Goal: Task Accomplishment & Management: Use online tool/utility

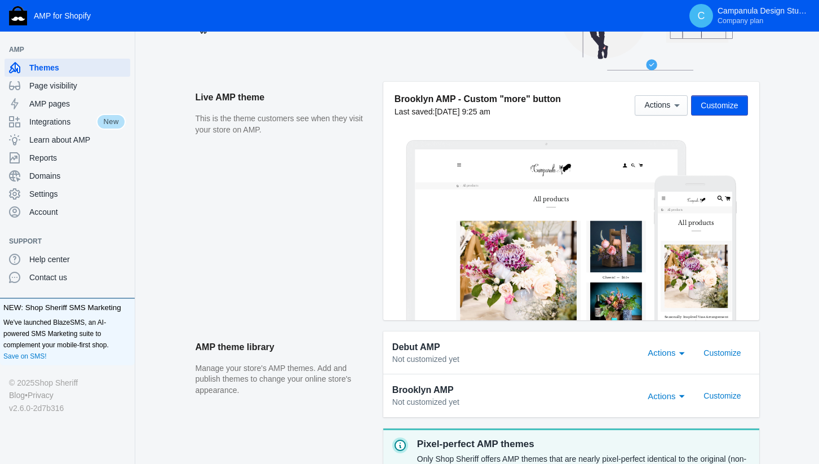
scroll to position [113, 0]
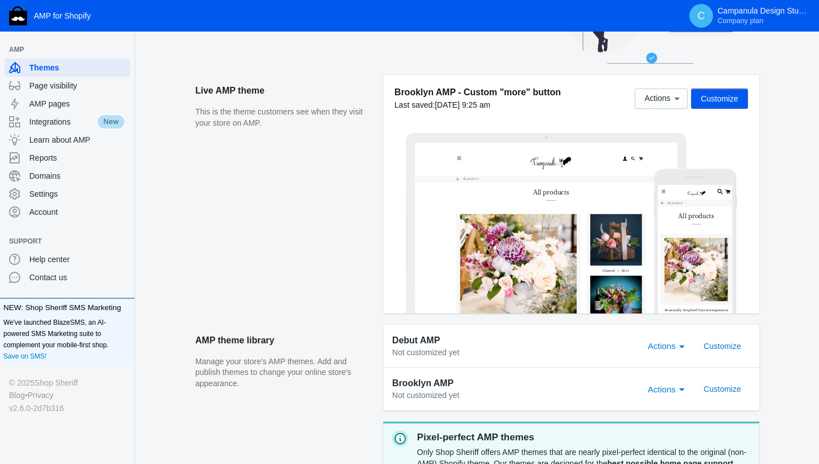
click at [710, 100] on span "Customize" at bounding box center [718, 98] width 37 height 9
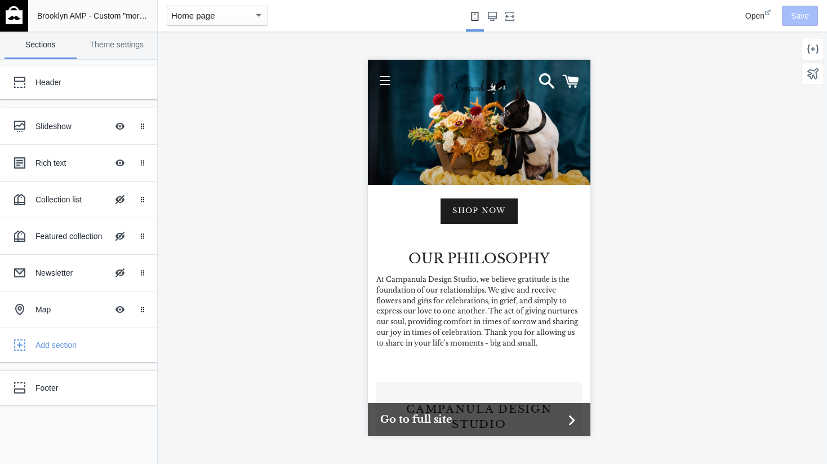
click at [755, 15] on span "Open" at bounding box center [755, 15] width 19 height 9
click at [379, 78] on button "Site navigation" at bounding box center [384, 80] width 28 height 28
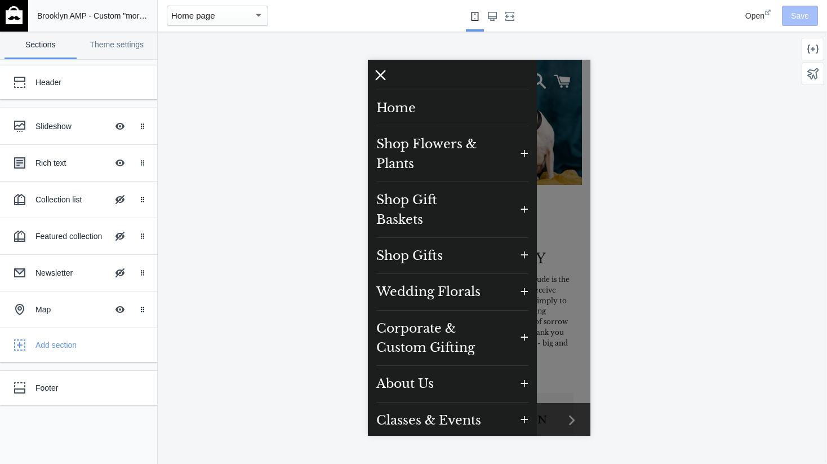
scroll to position [1, 0]
click at [754, 16] on span "Open" at bounding box center [755, 15] width 19 height 9
click at [381, 70] on icon at bounding box center [380, 73] width 14 height 14
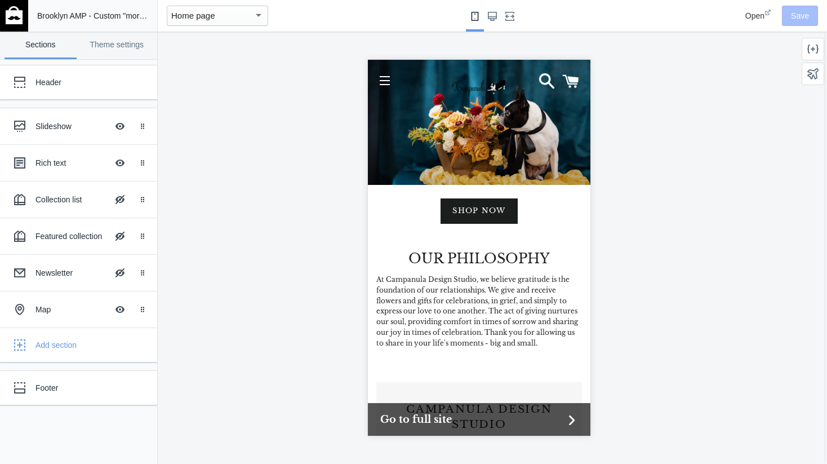
click at [492, 114] on div "Shop now" at bounding box center [478, 122] width 223 height 125
click at [525, 122] on div "Shop now" at bounding box center [478, 122] width 223 height 125
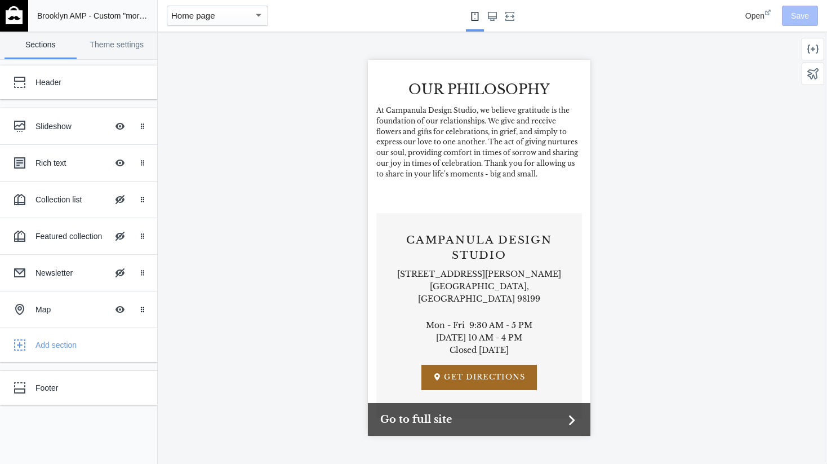
scroll to position [0, 0]
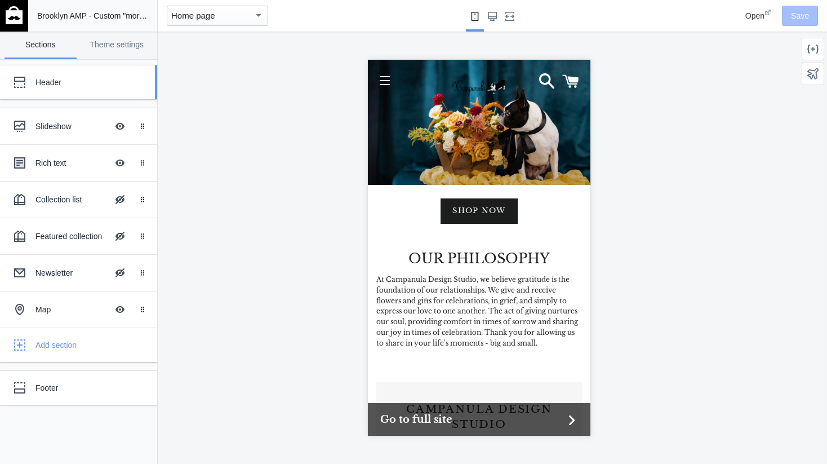
click at [63, 79] on div "Header" at bounding box center [84, 82] width 97 height 11
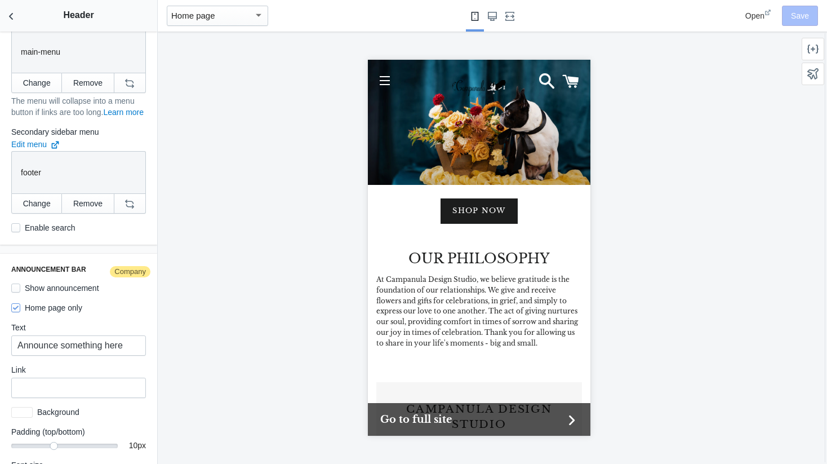
scroll to position [841, 0]
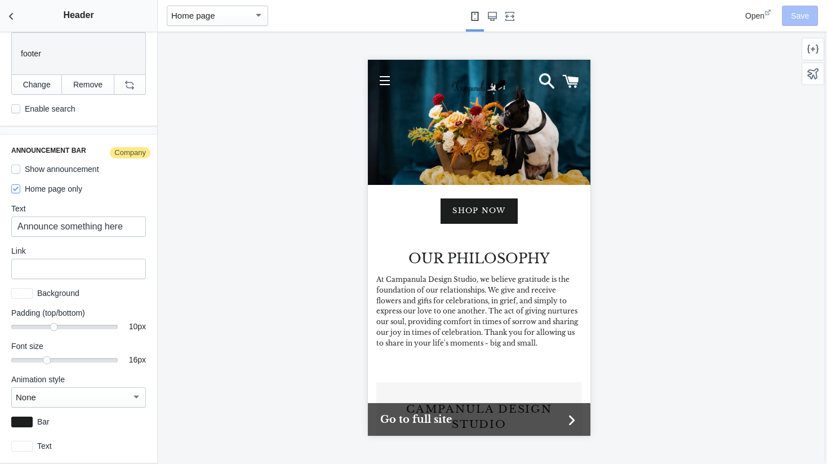
click at [503, 125] on div "Shop now" at bounding box center [478, 122] width 223 height 125
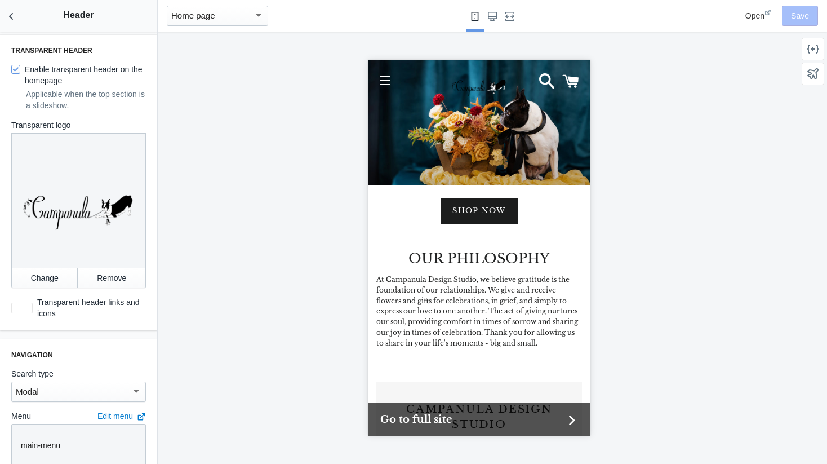
scroll to position [0, 0]
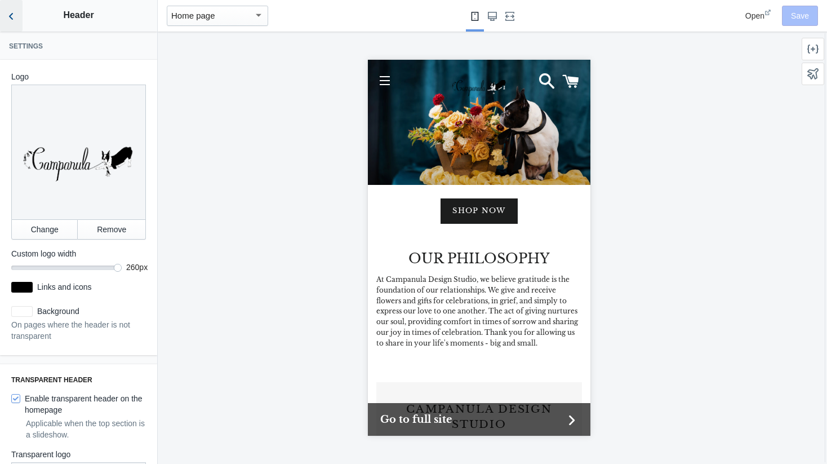
click at [11, 17] on icon "Back to sections" at bounding box center [11, 16] width 11 height 11
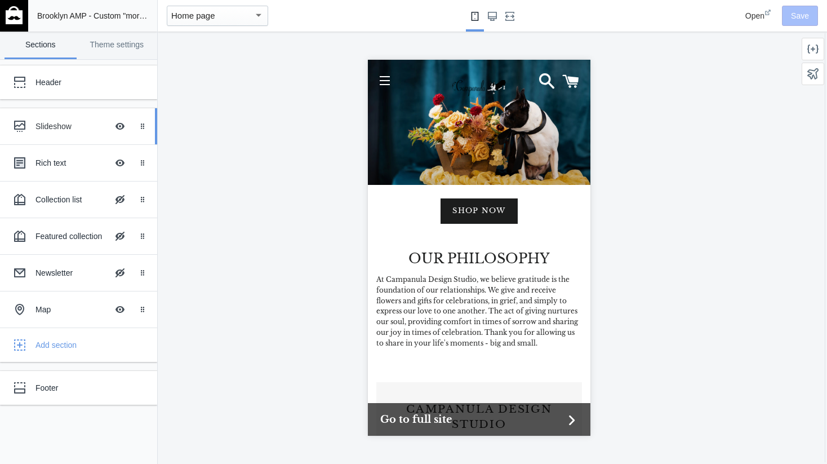
click at [74, 129] on div "Slideshow" at bounding box center [72, 126] width 72 height 11
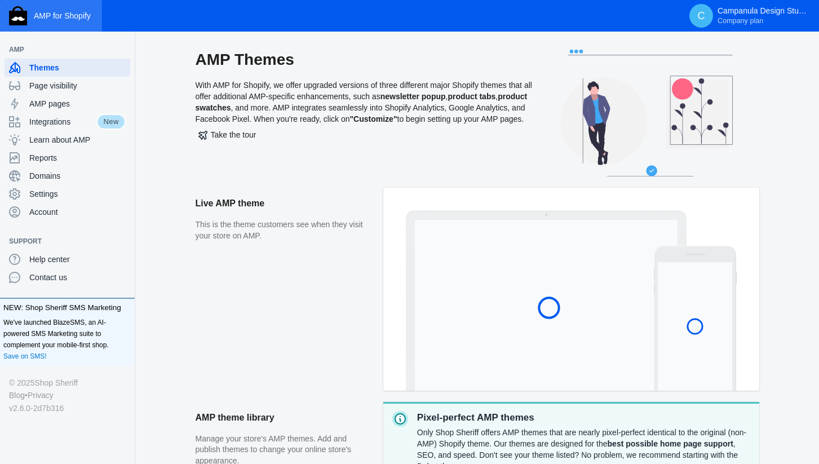
click at [10, 7] on img "button" at bounding box center [18, 15] width 18 height 19
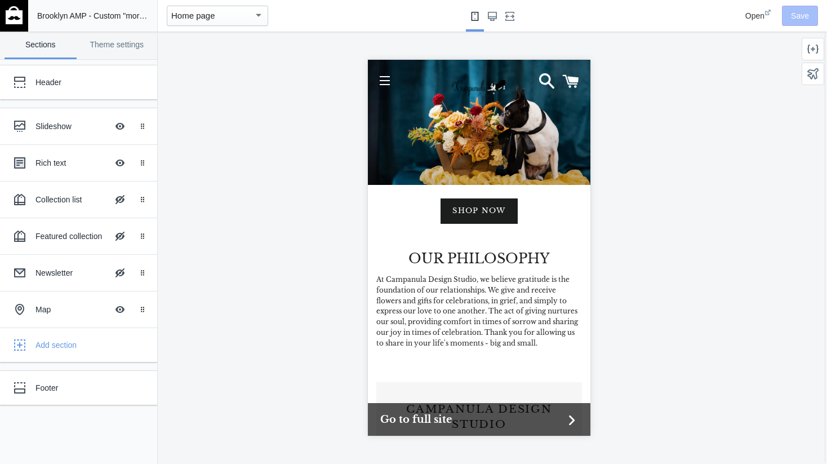
click at [555, 108] on div "Shop now" at bounding box center [478, 122] width 223 height 125
drag, startPoint x: 555, startPoint y: 108, endPoint x: 376, endPoint y: 128, distance: 179.7
click at [376, 128] on div "Shop now" at bounding box center [478, 122] width 223 height 125
click at [57, 85] on div "Header" at bounding box center [84, 82] width 97 height 11
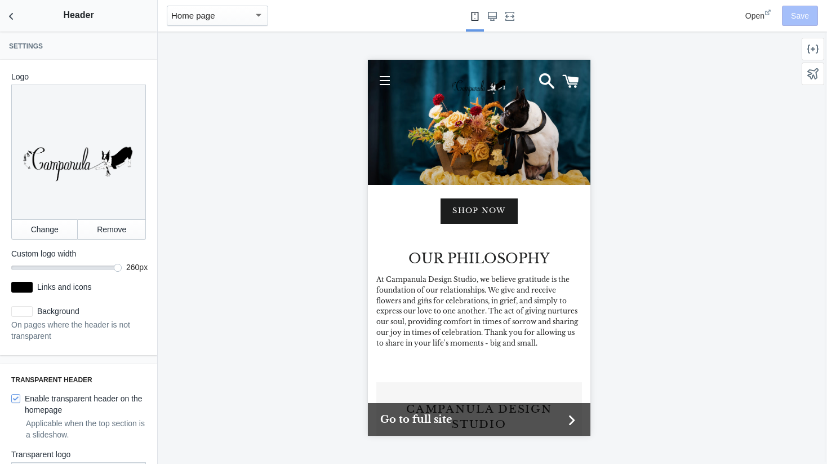
click at [510, 141] on div "Shop now" at bounding box center [478, 122] width 223 height 125
drag, startPoint x: 509, startPoint y: 141, endPoint x: 442, endPoint y: 159, distance: 69.4
click at [442, 159] on div "Shop now" at bounding box center [478, 122] width 223 height 125
click at [7, 15] on icon "Back to sections" at bounding box center [11, 16] width 11 height 11
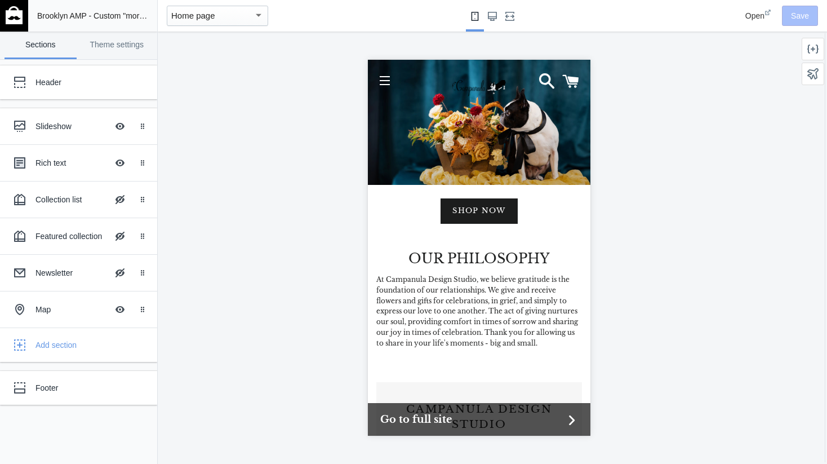
scroll to position [169, 0]
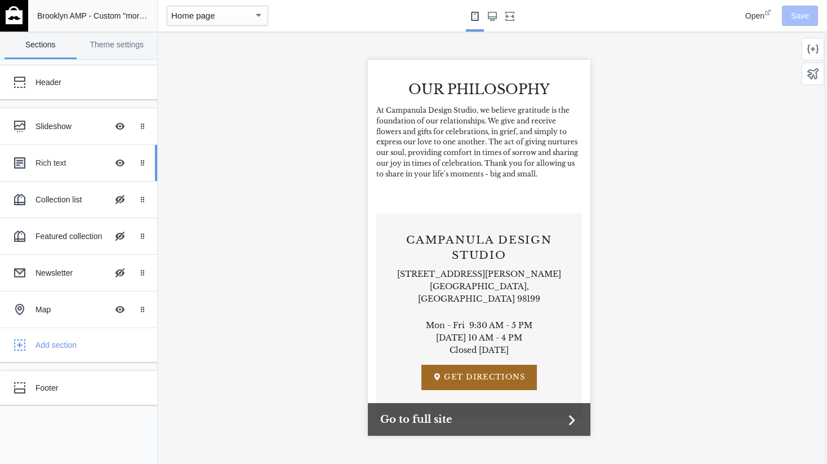
click at [58, 163] on div "Rich text" at bounding box center [72, 162] width 72 height 11
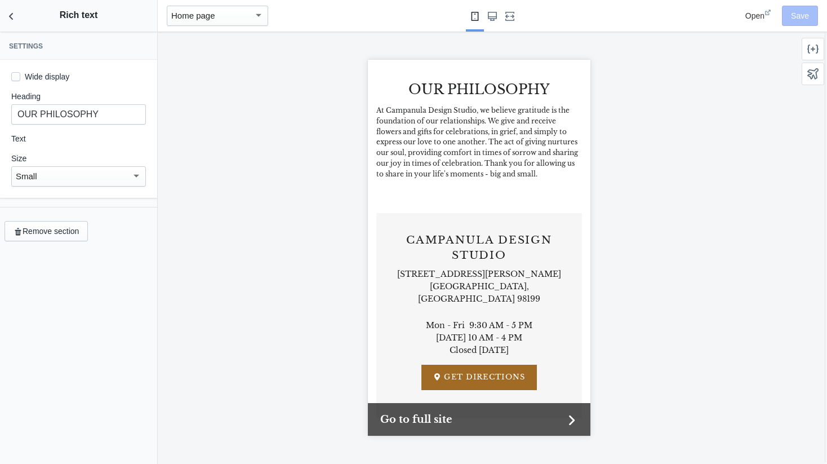
scroll to position [189, 0]
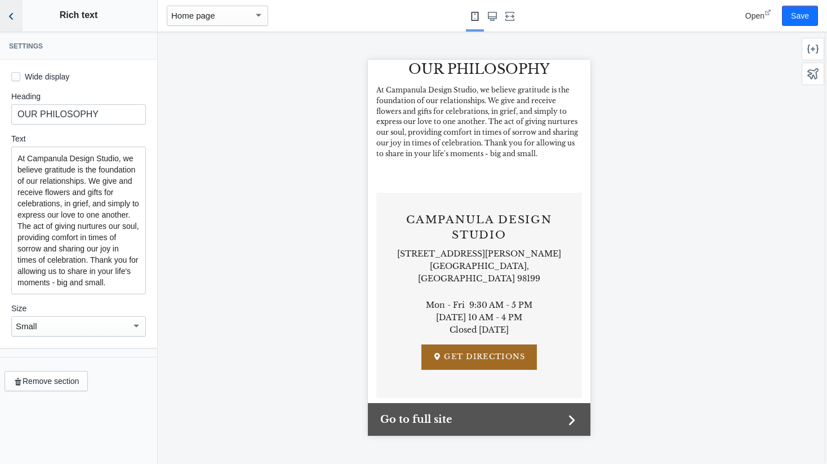
click at [2, 21] on button "Back to sections" at bounding box center [11, 16] width 23 height 32
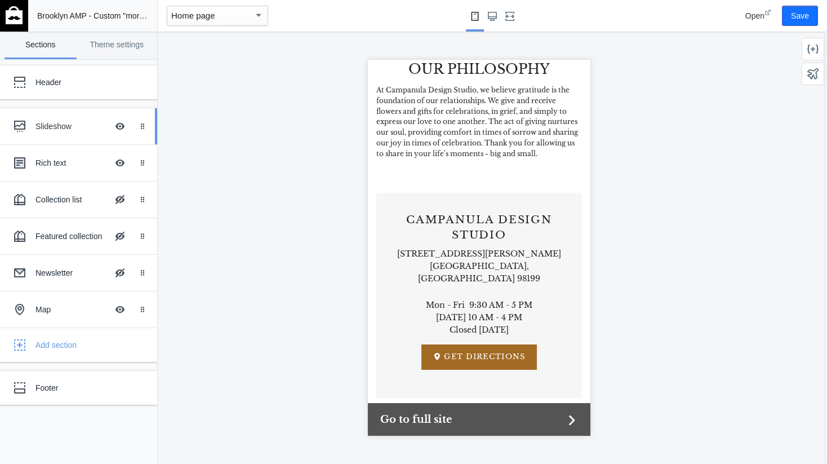
click at [80, 127] on div "Slideshow" at bounding box center [72, 126] width 72 height 11
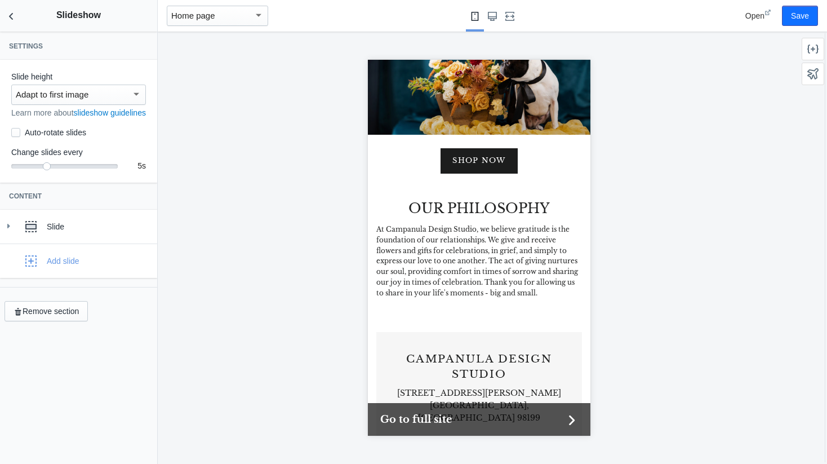
scroll to position [0, 0]
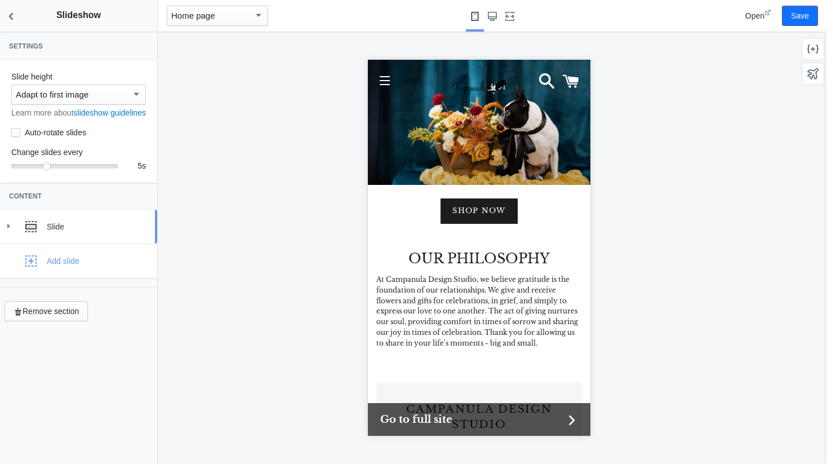
click at [60, 232] on div "Slide" at bounding box center [98, 226] width 102 height 11
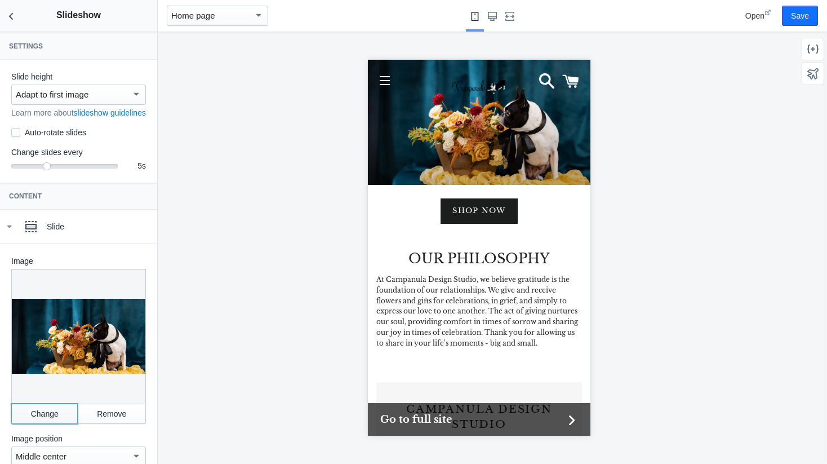
click at [46, 417] on button "Change" at bounding box center [44, 413] width 66 height 20
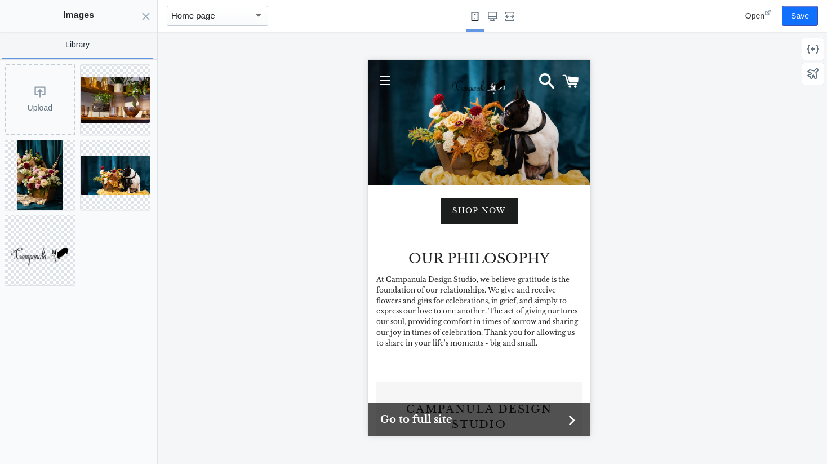
click at [82, 44] on link "Library" at bounding box center [77, 46] width 150 height 28
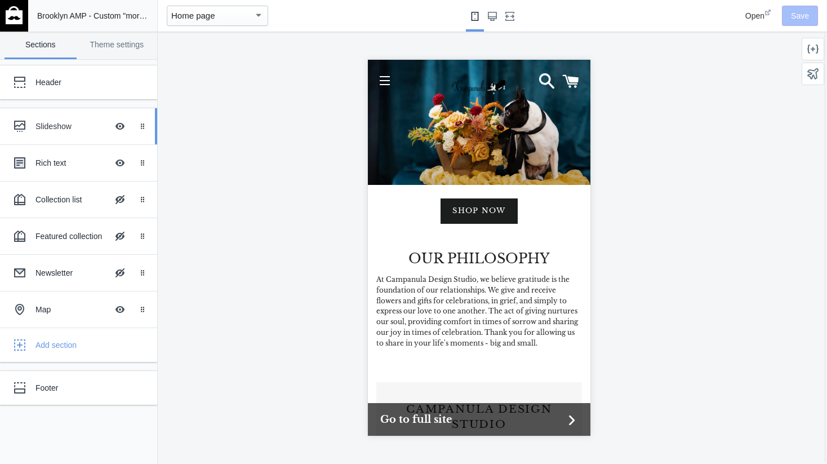
click at [80, 130] on div "Slideshow" at bounding box center [72, 126] width 72 height 11
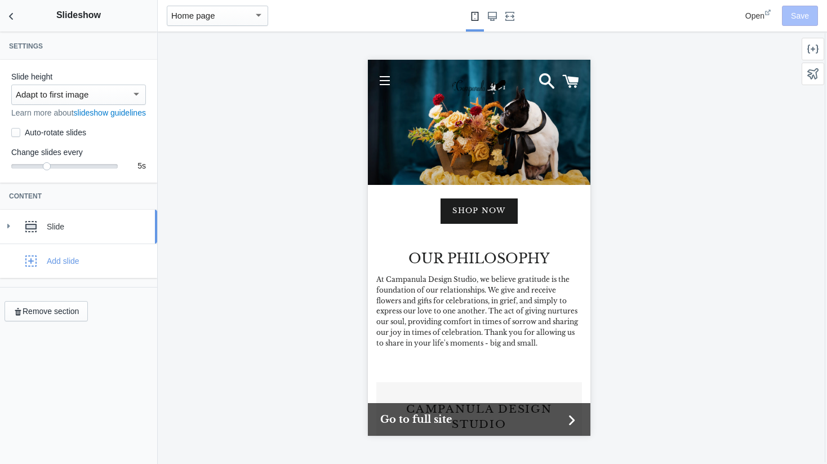
click at [29, 232] on use at bounding box center [30, 226] width 11 height 11
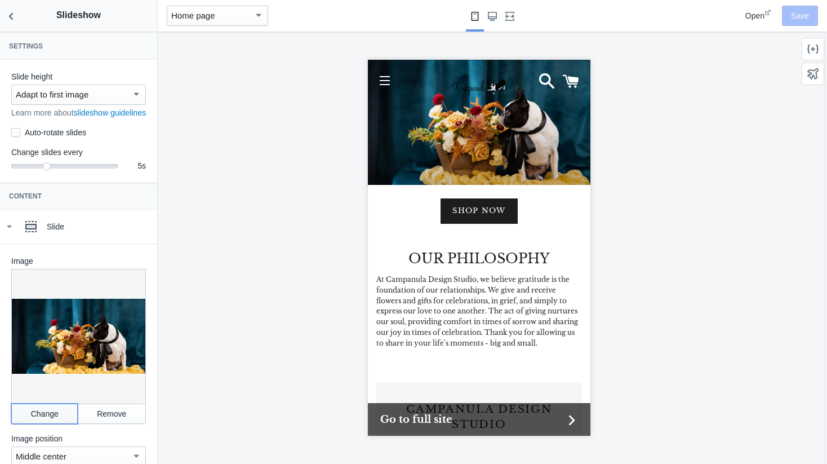
click at [54, 413] on button "Change" at bounding box center [44, 413] width 66 height 20
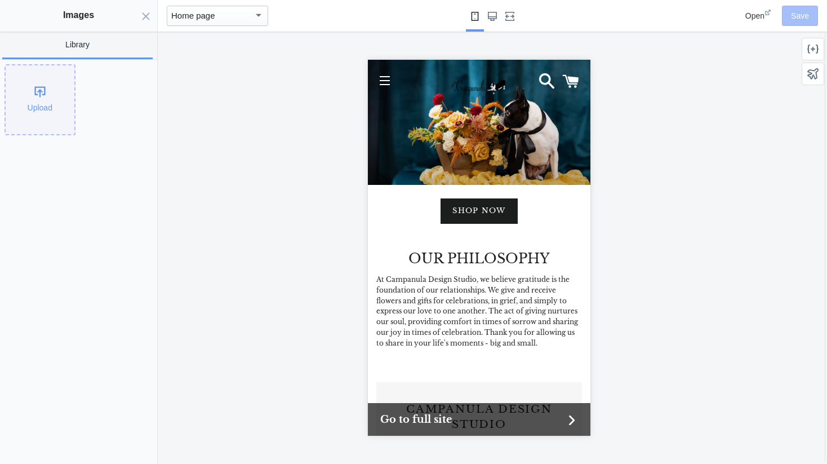
click at [29, 112] on div "Upload" at bounding box center [40, 99] width 69 height 69
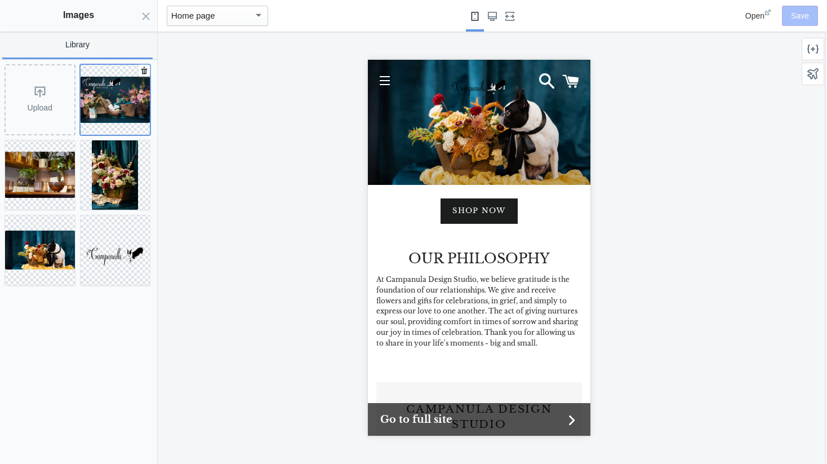
click at [111, 110] on img at bounding box center [116, 100] width 70 height 46
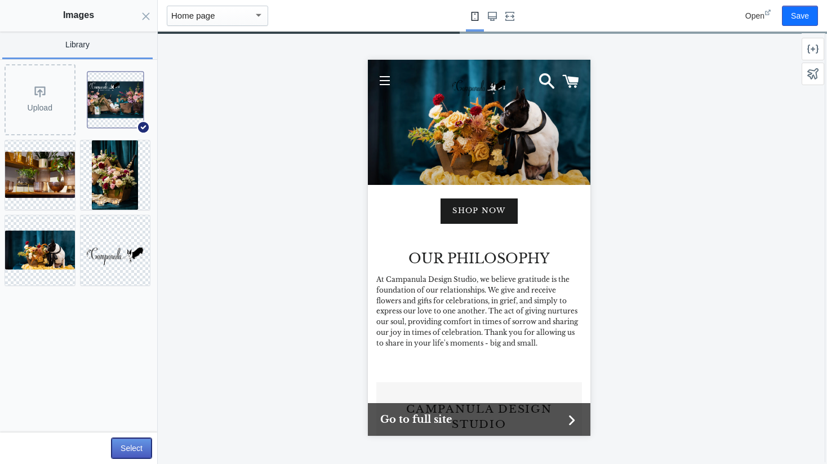
click at [139, 449] on button "Select" at bounding box center [132, 448] width 40 height 20
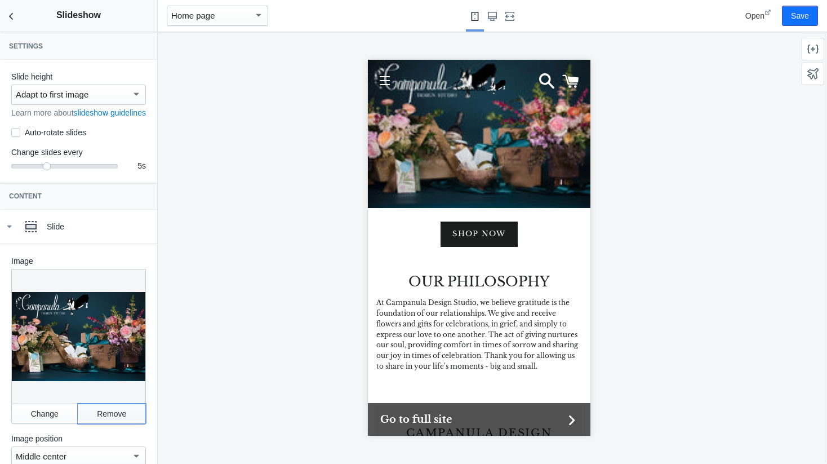
click at [91, 416] on button "Remove" at bounding box center [112, 413] width 68 height 20
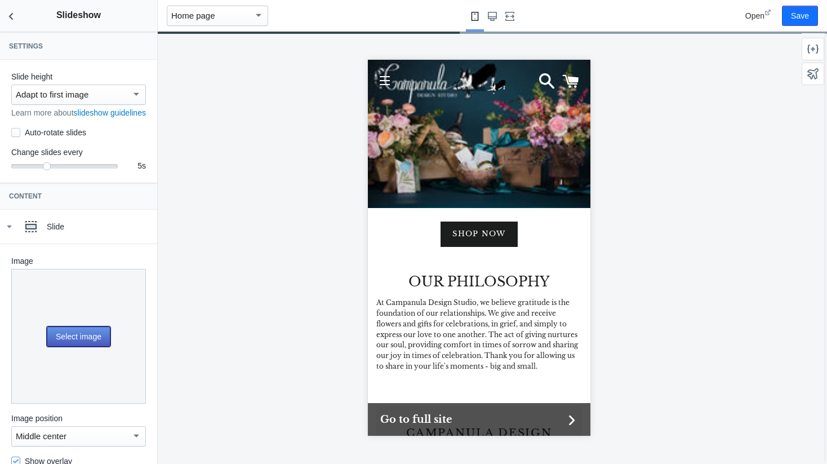
click at [72, 334] on button "Select image" at bounding box center [79, 336] width 64 height 20
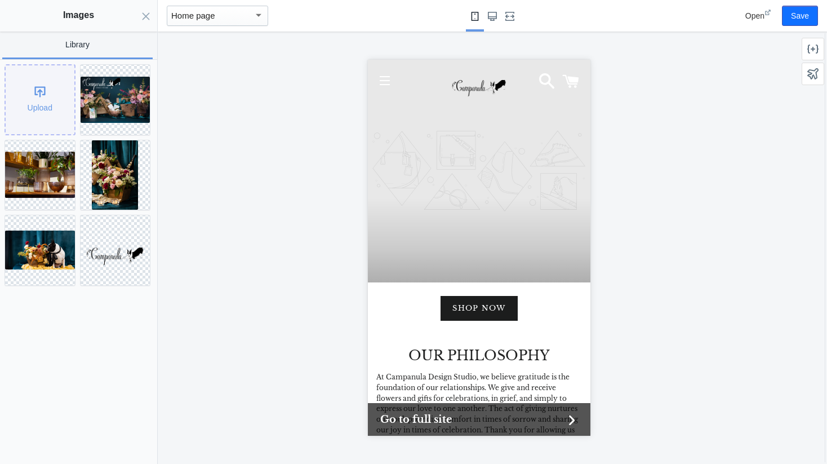
click at [37, 90] on div "Upload" at bounding box center [40, 99] width 69 height 69
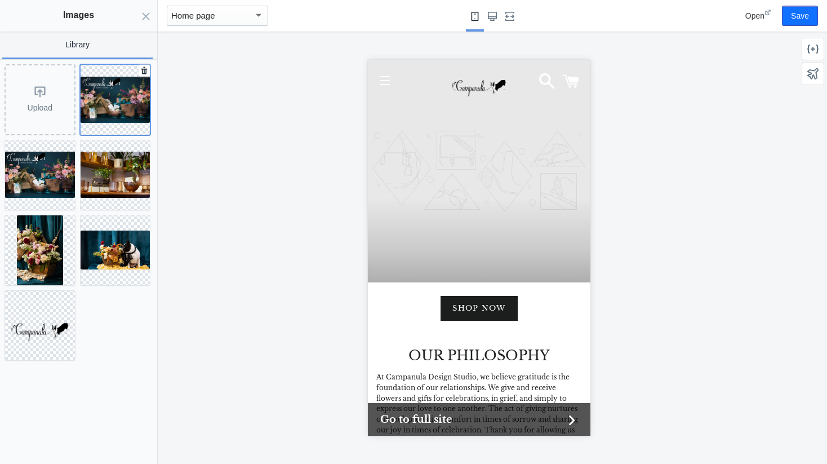
click at [130, 97] on img at bounding box center [116, 100] width 70 height 46
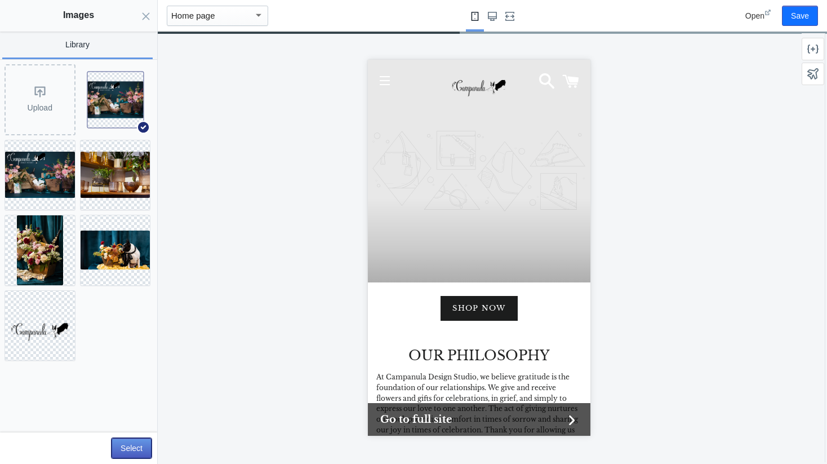
click at [144, 450] on button "Select" at bounding box center [132, 448] width 40 height 20
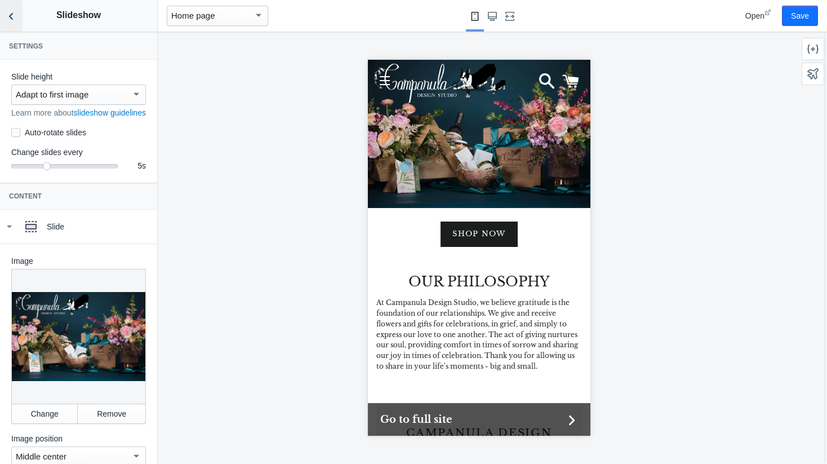
click at [12, 15] on icon "Back to sections" at bounding box center [11, 16] width 11 height 11
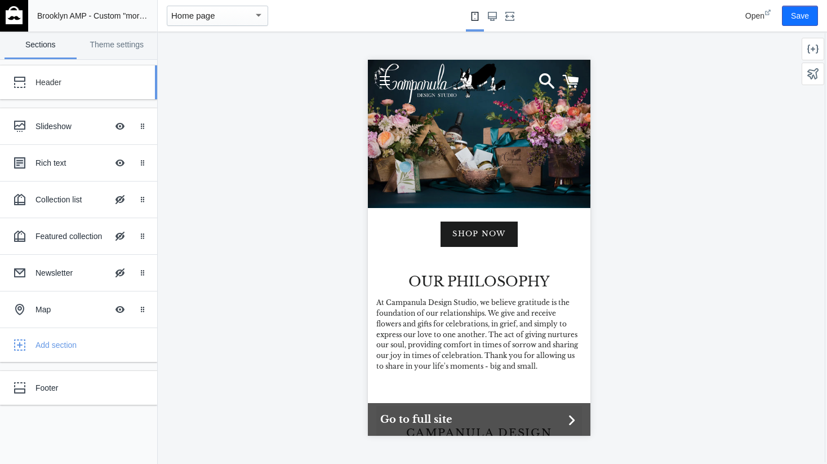
click at [63, 83] on div "Header" at bounding box center [84, 82] width 97 height 11
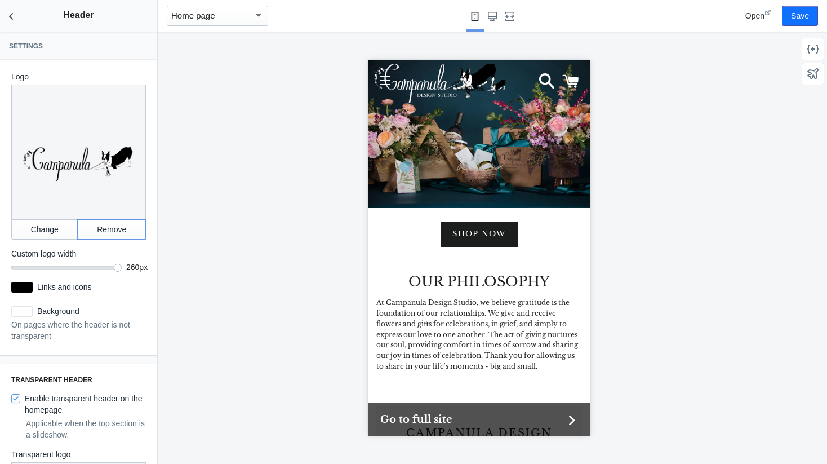
click at [113, 227] on button "Remove" at bounding box center [112, 229] width 68 height 20
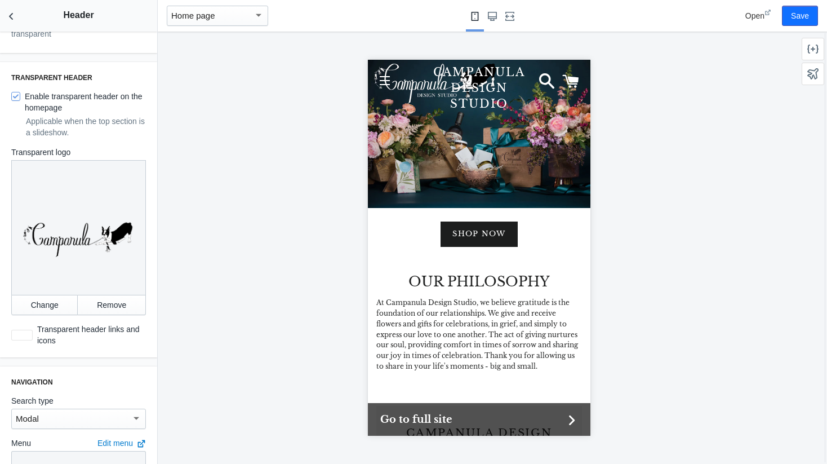
scroll to position [338, 0]
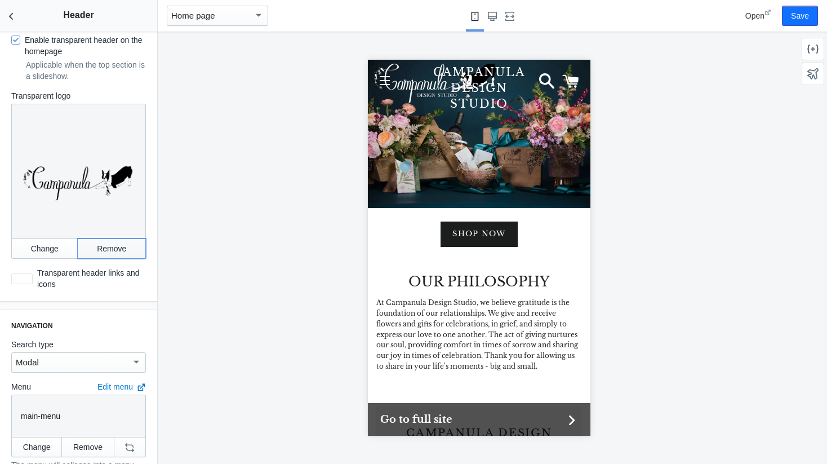
click at [107, 238] on button "Remove" at bounding box center [112, 248] width 68 height 20
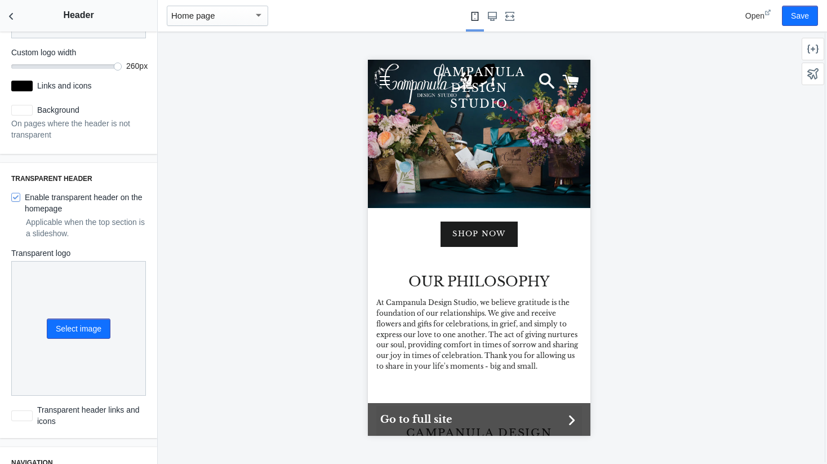
scroll to position [0, 0]
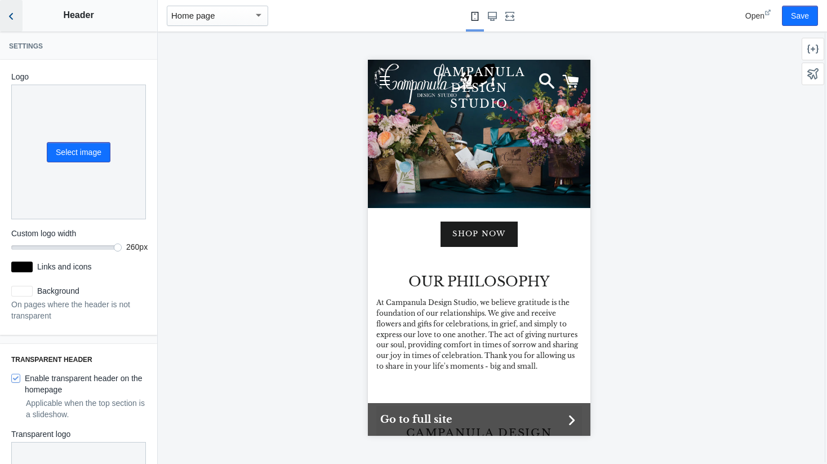
click at [10, 14] on icon "Back to sections" at bounding box center [11, 16] width 11 height 11
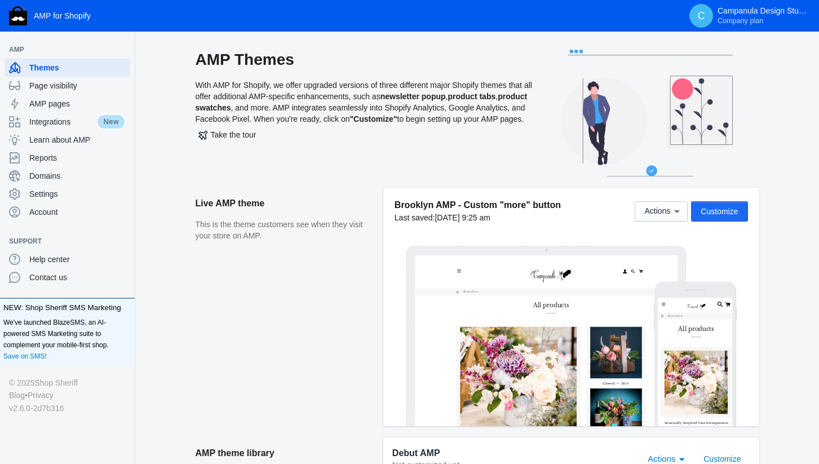
click at [717, 209] on span "Customize" at bounding box center [718, 211] width 37 height 9
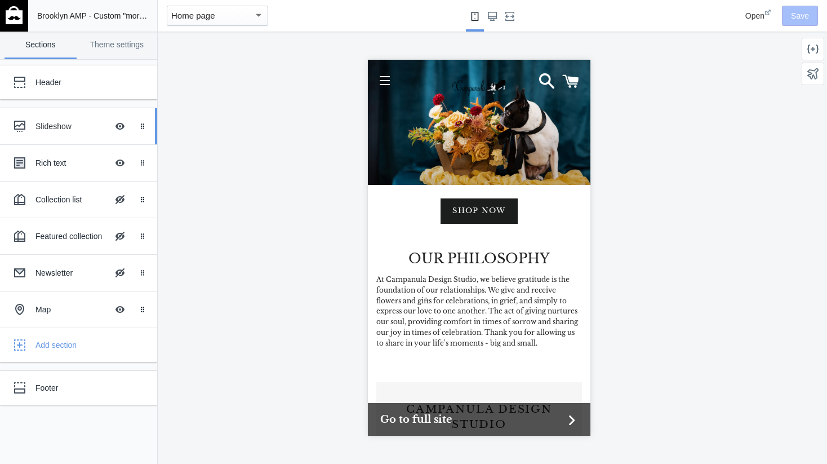
click at [56, 130] on div "Slideshow" at bounding box center [72, 126] width 72 height 11
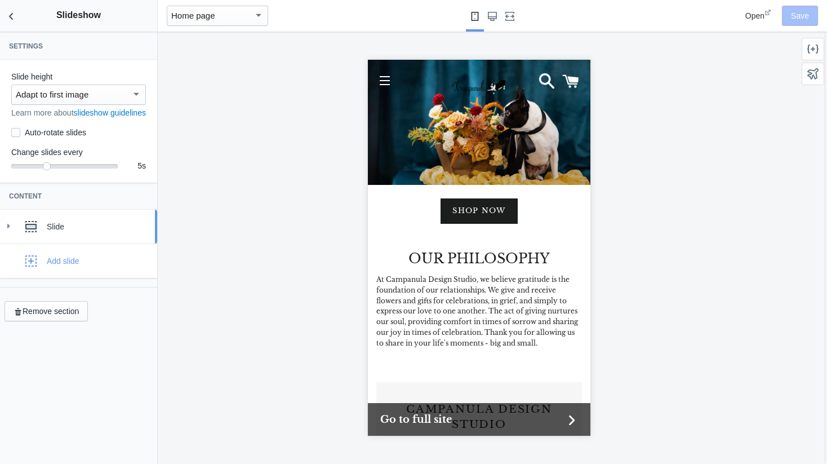
click at [64, 232] on div "Slide" at bounding box center [98, 226] width 102 height 11
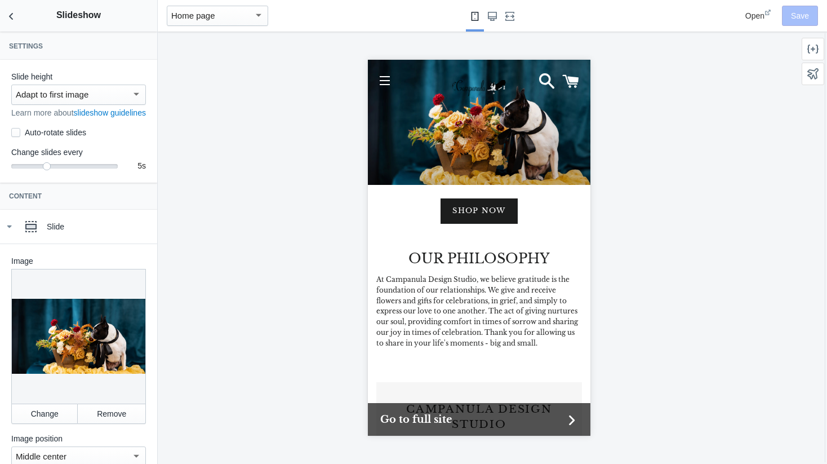
scroll to position [113, 0]
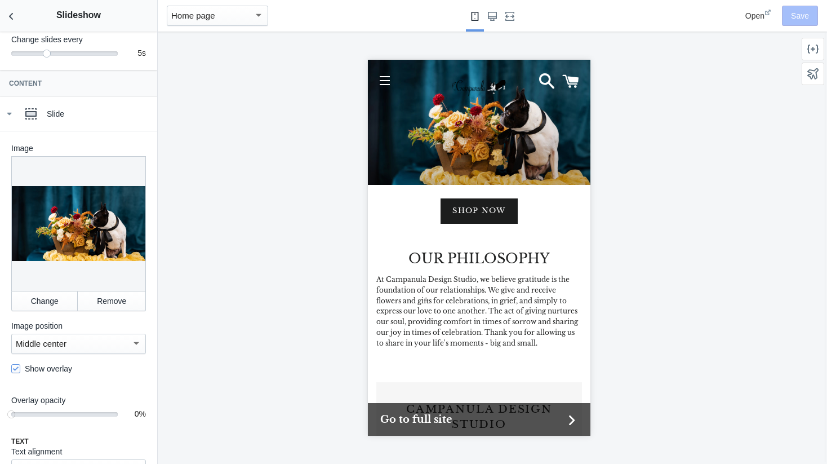
click at [81, 351] on div "Middle center" at bounding box center [74, 344] width 116 height 14
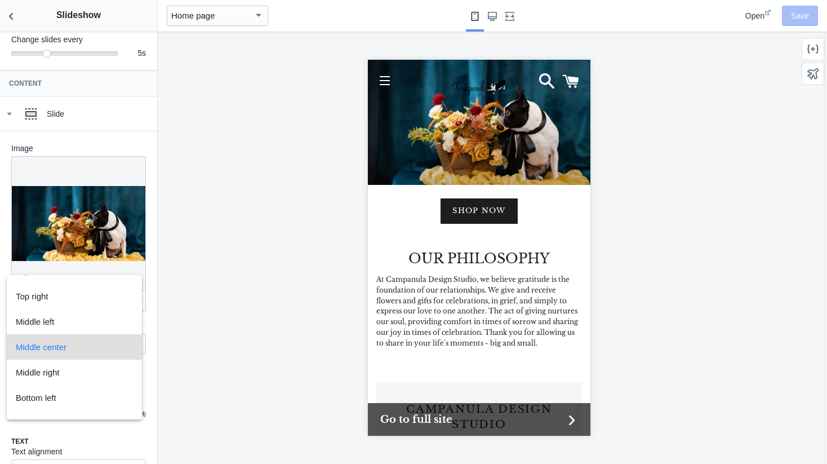
scroll to position [84, 0]
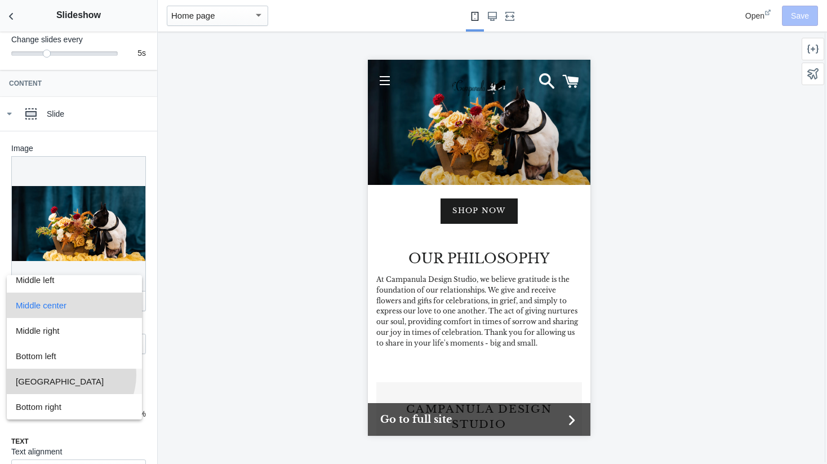
click at [69, 375] on span "[GEOGRAPHIC_DATA]" at bounding box center [74, 381] width 117 height 25
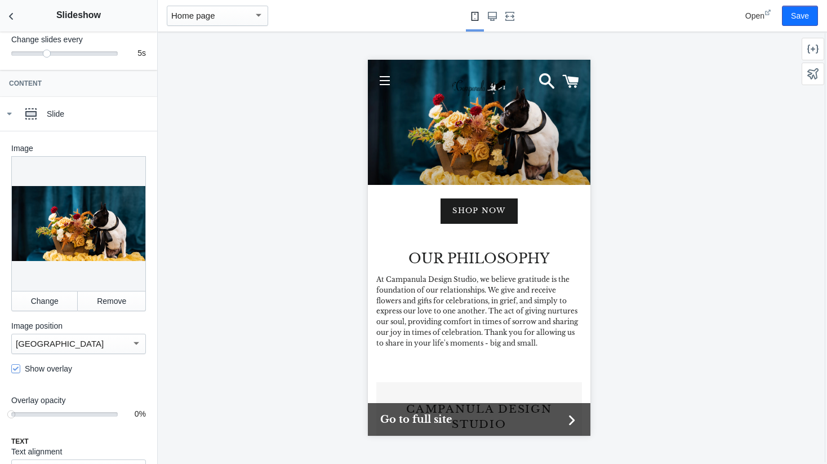
click at [79, 345] on div "[GEOGRAPHIC_DATA]" at bounding box center [74, 344] width 116 height 14
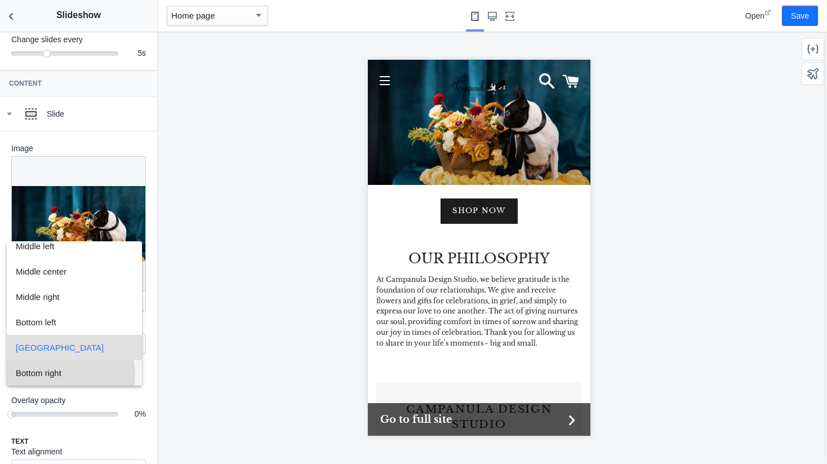
click at [64, 375] on span "Bottom right" at bounding box center [74, 372] width 117 height 25
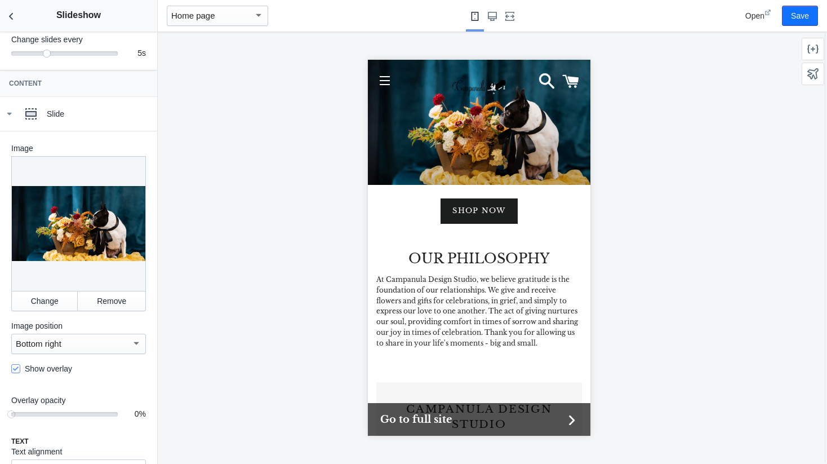
click at [131, 348] on div at bounding box center [136, 343] width 10 height 14
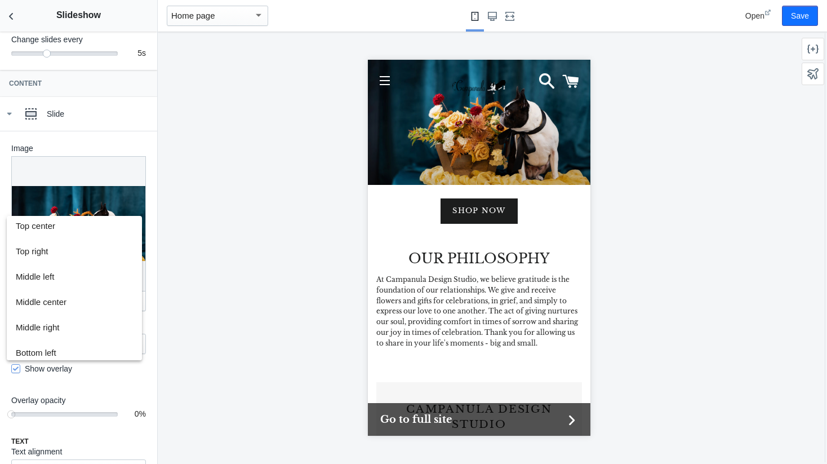
scroll to position [28, 0]
click at [69, 305] on span "Middle center" at bounding box center [74, 302] width 117 height 25
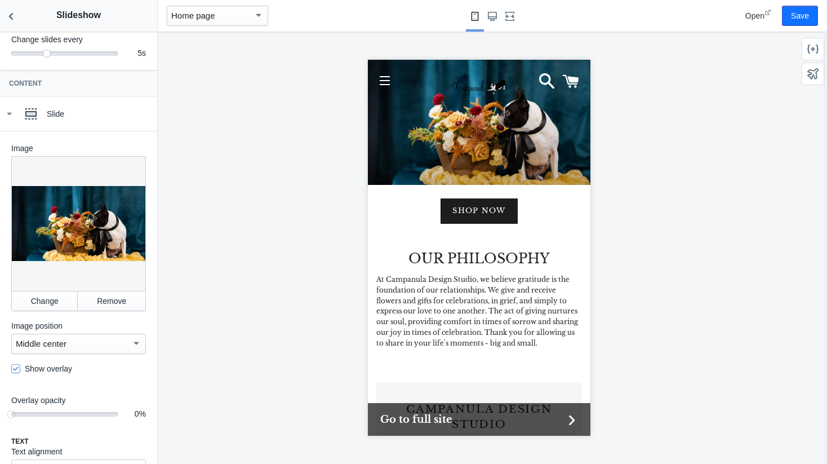
drag, startPoint x: 447, startPoint y: 156, endPoint x: 454, endPoint y: 172, distance: 18.2
click at [454, 172] on div "Shop now" at bounding box center [478, 122] width 223 height 125
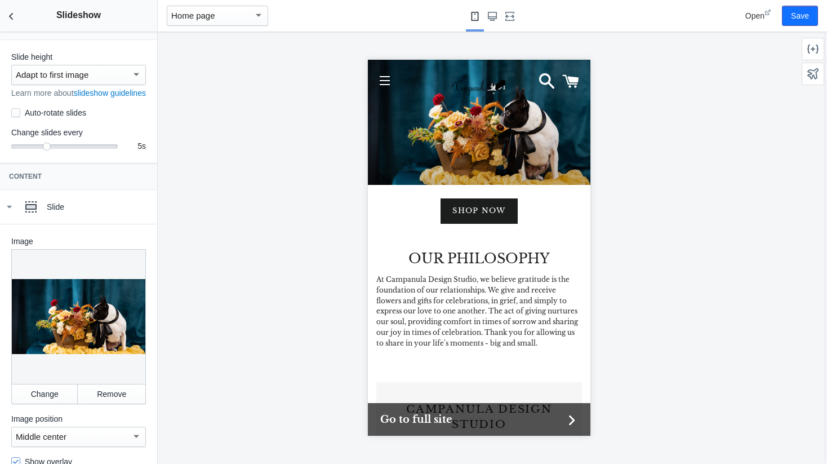
scroll to position [0, 0]
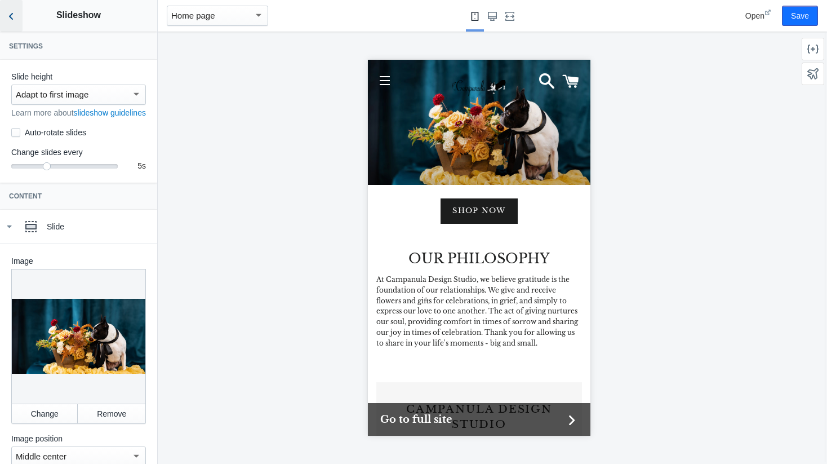
click at [9, 19] on icon "Back to sections" at bounding box center [11, 16] width 11 height 11
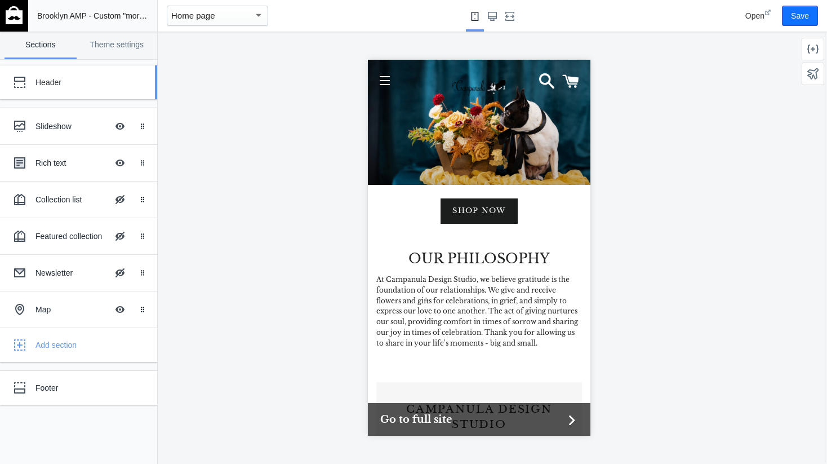
click at [60, 89] on div "Header" at bounding box center [70, 82] width 124 height 23
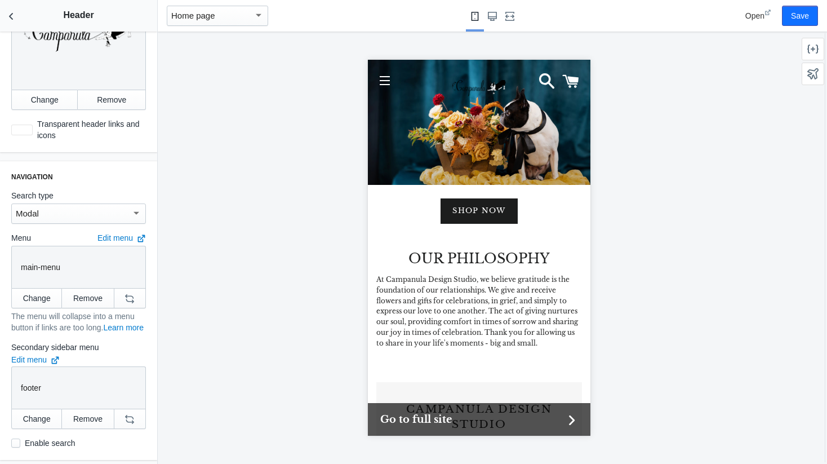
scroll to position [789, 0]
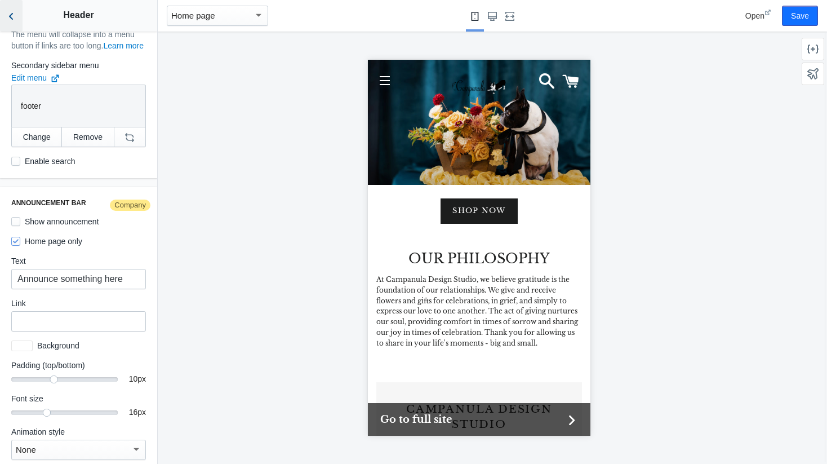
click at [12, 21] on icon "Back to sections" at bounding box center [11, 16] width 11 height 11
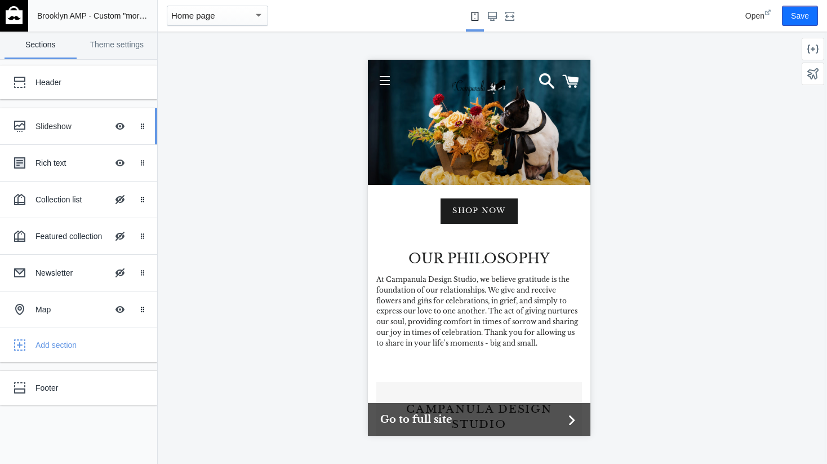
click at [53, 135] on div "Slideshow Hide Image with text overlay" at bounding box center [70, 126] width 124 height 25
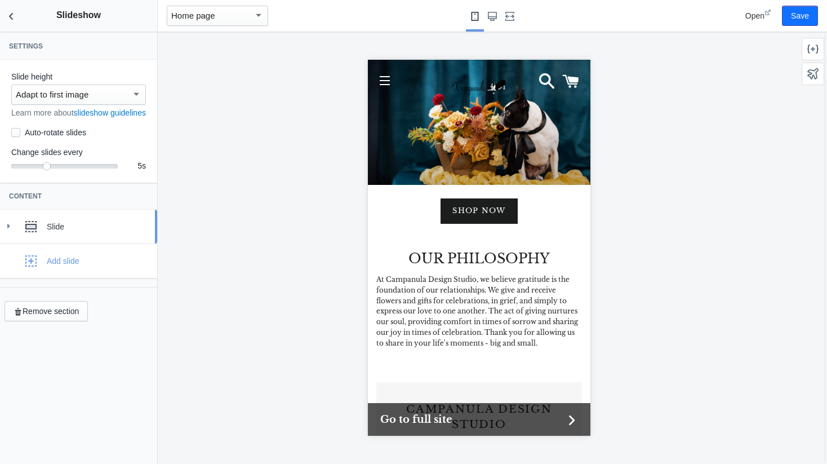
click at [61, 232] on div "Slide" at bounding box center [98, 226] width 102 height 11
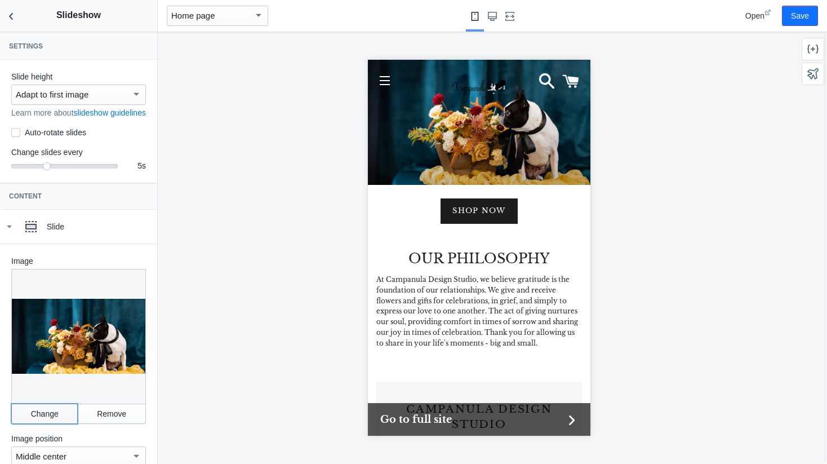
click at [46, 419] on button "Change" at bounding box center [44, 413] width 66 height 20
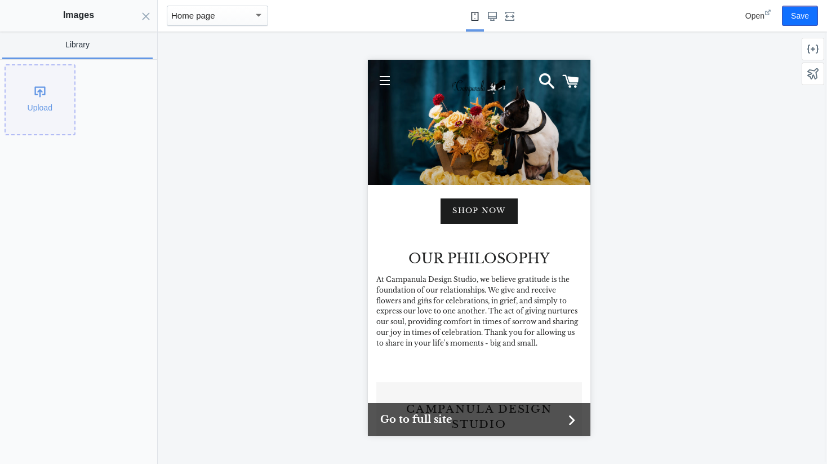
click at [37, 94] on div "Upload" at bounding box center [40, 99] width 69 height 69
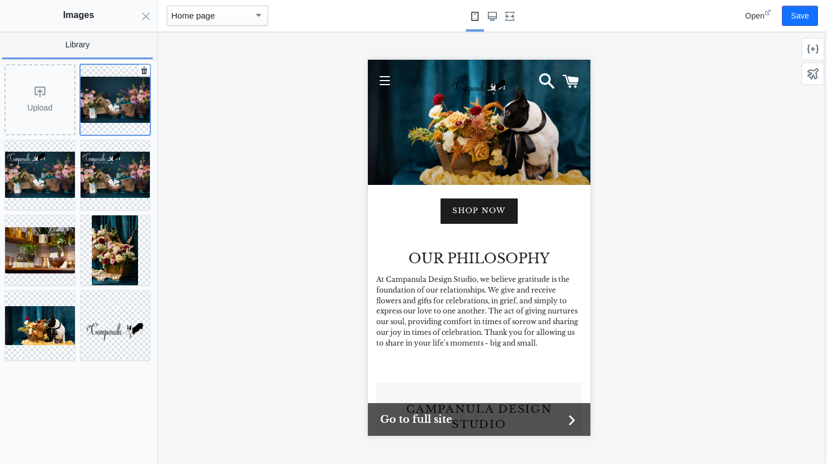
click at [121, 101] on img at bounding box center [116, 100] width 70 height 46
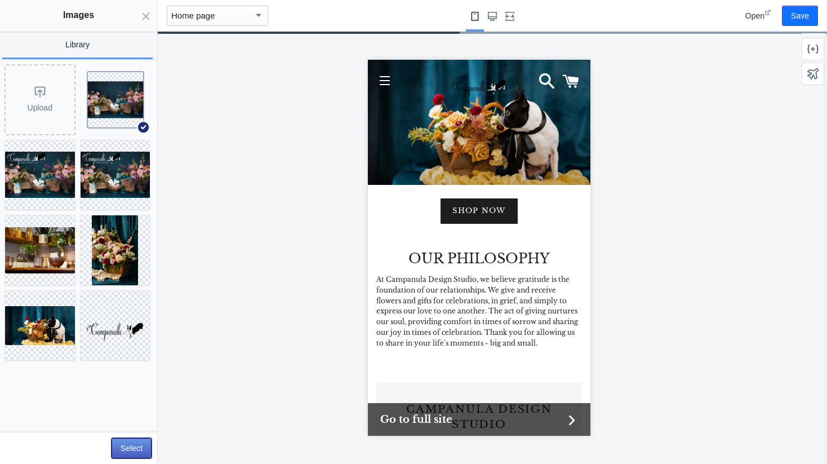
click at [131, 441] on button "Select" at bounding box center [132, 448] width 40 height 20
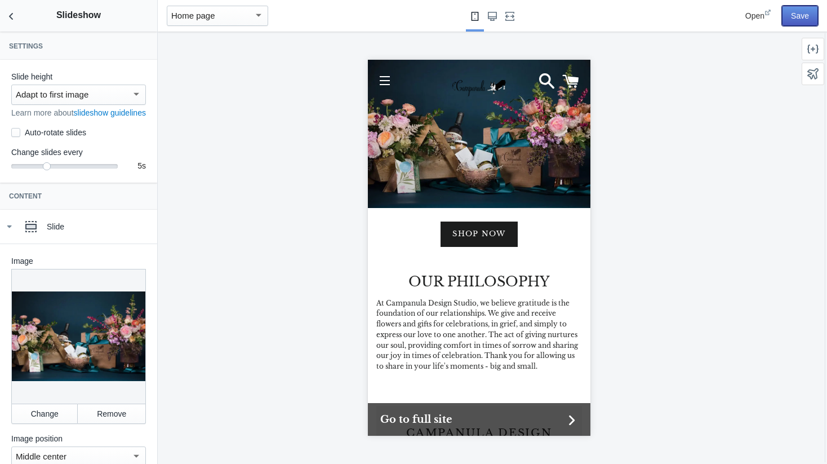
click at [808, 15] on button "Save" at bounding box center [800, 16] width 36 height 20
